Goal: Information Seeking & Learning: Learn about a topic

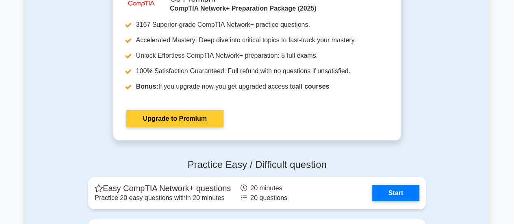
scroll to position [1341, 0]
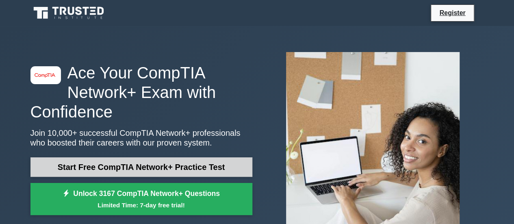
click at [194, 166] on link "Start Free CompTIA Network+ Practice Test" at bounding box center [141, 167] width 222 height 20
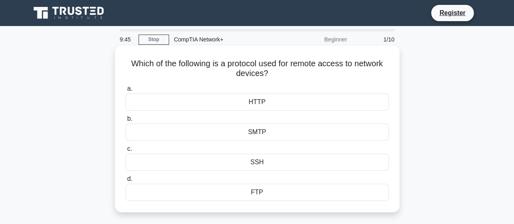
click at [202, 107] on div "HTTP" at bounding box center [257, 101] width 263 height 17
click at [126, 91] on input "a. HTTP" at bounding box center [126, 88] width 0 height 5
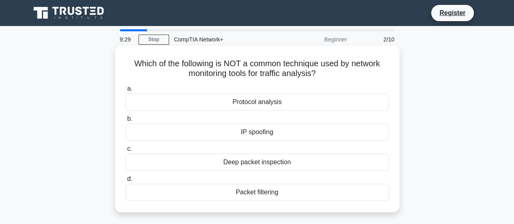
click at [240, 132] on div "IP spoofing" at bounding box center [257, 132] width 263 height 17
click at [126, 121] on input "b. IP spoofing" at bounding box center [126, 118] width 0 height 5
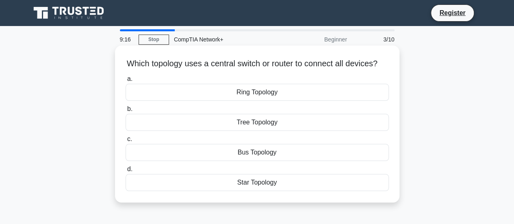
click at [256, 161] on div "Bus Topology" at bounding box center [257, 152] width 263 height 17
click at [126, 142] on input "c. Bus Topology" at bounding box center [126, 139] width 0 height 5
